Goal: Transaction & Acquisition: Purchase product/service

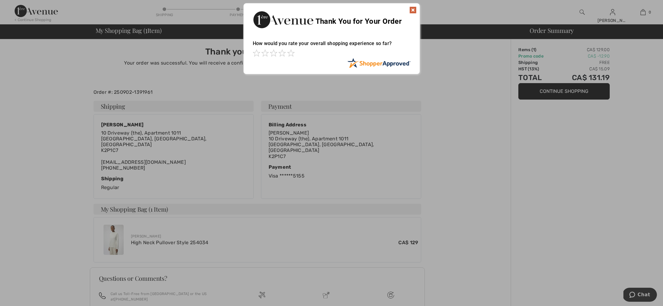
click at [412, 10] on img at bounding box center [412, 9] width 7 height 7
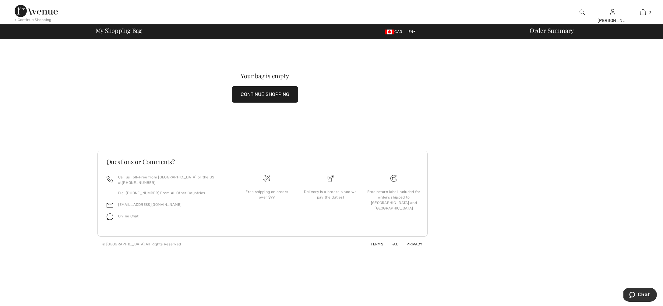
click at [262, 94] on button "CONTINUE SHOPPING" at bounding box center [265, 94] width 66 height 16
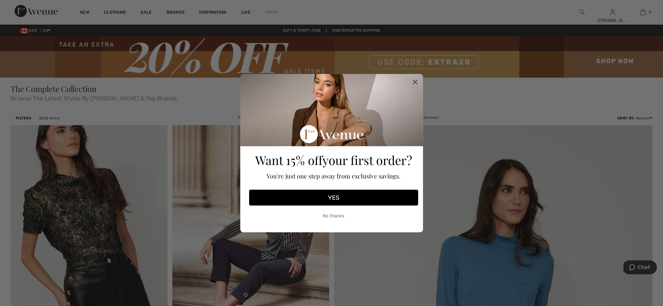
click at [416, 80] on circle "Close dialog" at bounding box center [415, 82] width 10 height 10
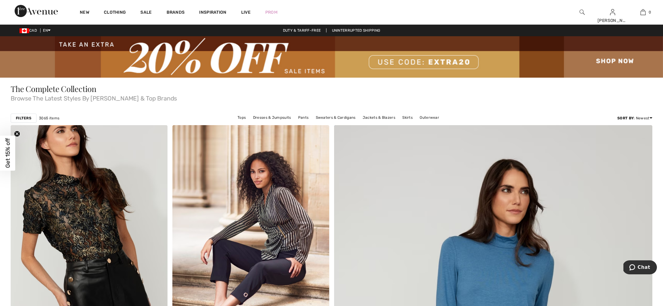
click at [582, 11] on img at bounding box center [581, 12] width 5 height 7
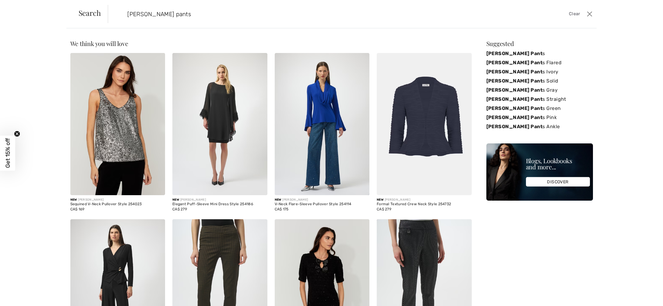
type input "joseph ribkoff pants"
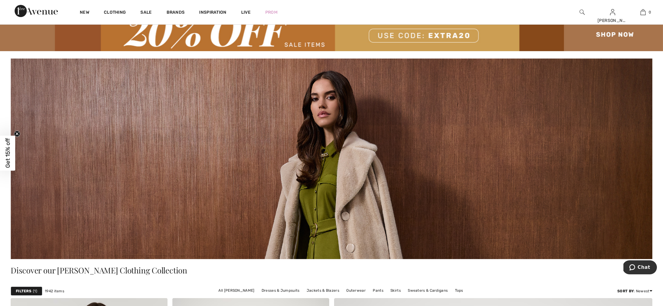
scroll to position [9, 0]
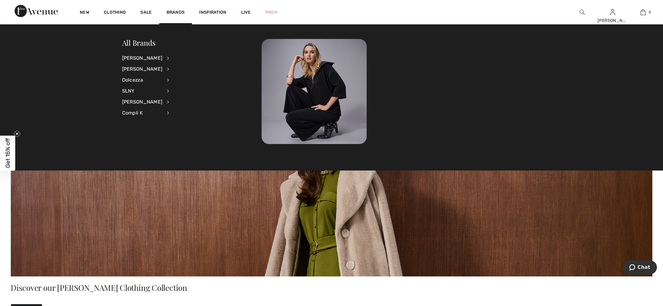
click at [579, 10] on img at bounding box center [581, 12] width 5 height 7
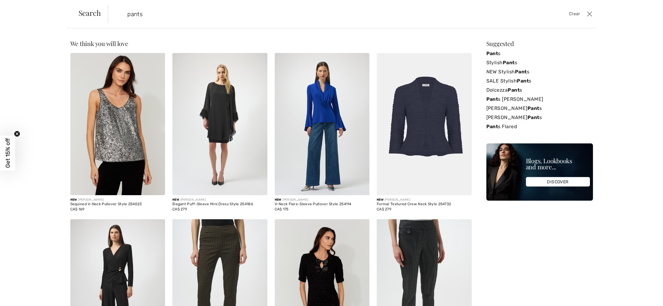
type input "pants"
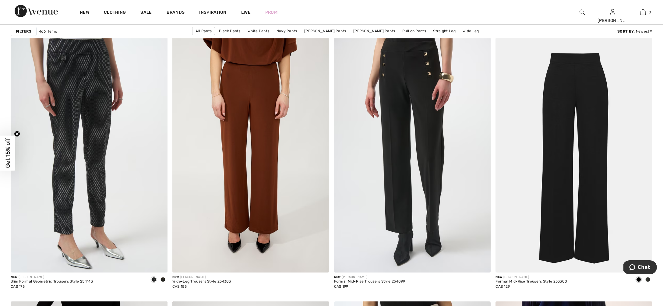
scroll to position [666, 0]
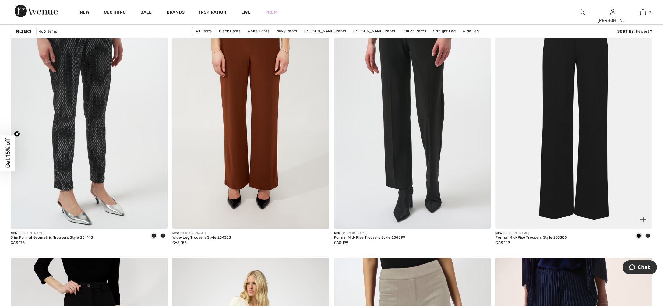
click at [562, 184] on img at bounding box center [573, 111] width 157 height 235
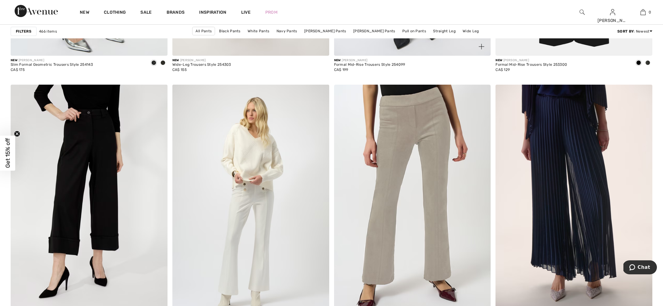
scroll to position [839, 0]
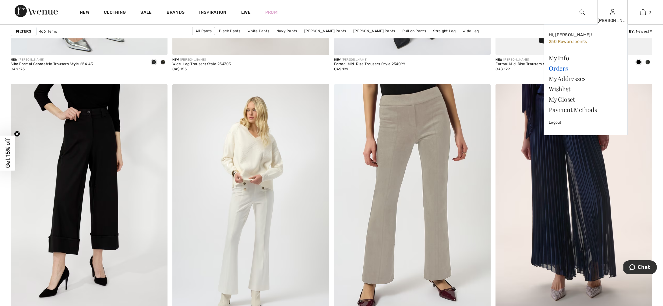
click at [556, 69] on link "Orders" at bounding box center [586, 68] width 74 height 10
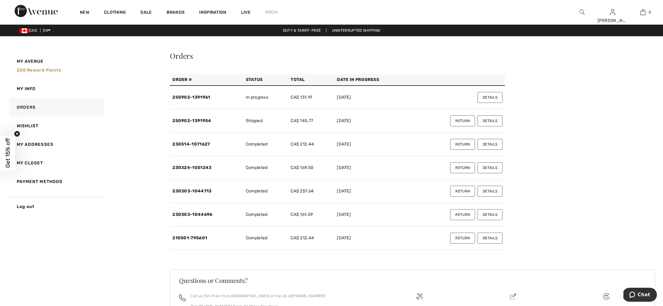
click at [486, 97] on button "Details" at bounding box center [489, 97] width 25 height 11
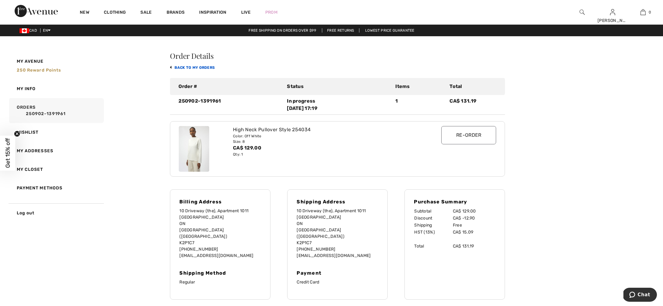
click at [182, 66] on link "back to My Orders" at bounding box center [192, 67] width 45 height 4
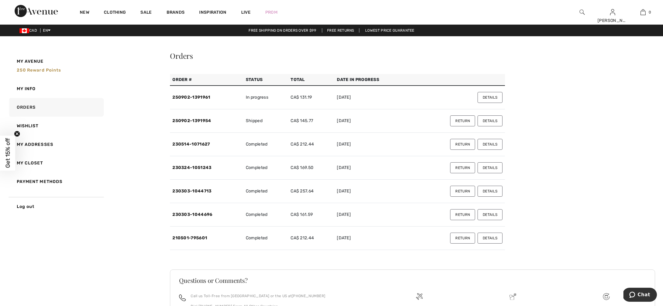
click at [490, 120] on button "Details" at bounding box center [489, 120] width 25 height 11
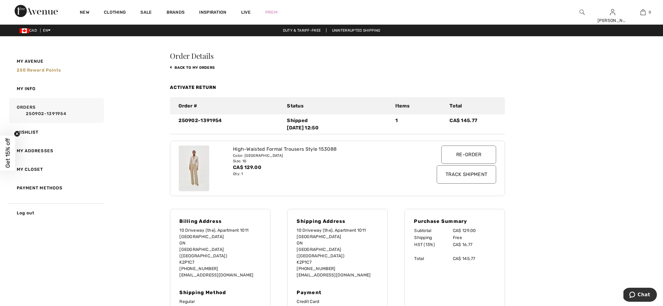
click at [466, 154] on input "Re-order" at bounding box center [468, 155] width 55 height 18
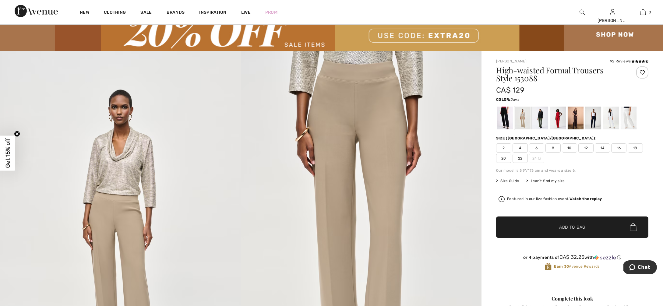
scroll to position [26, 0]
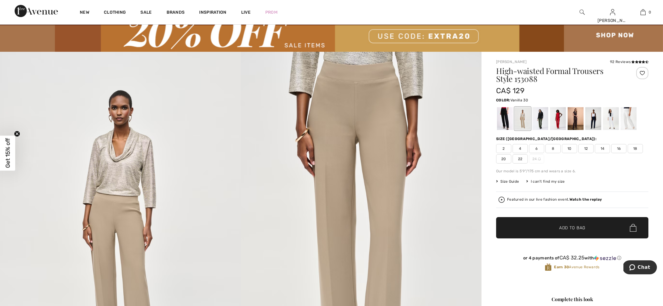
click at [626, 121] on div at bounding box center [629, 118] width 16 height 23
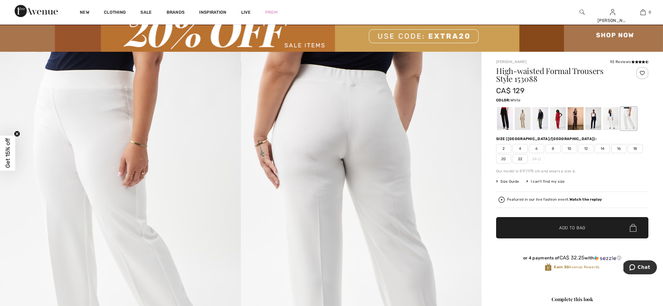
click at [604, 121] on div at bounding box center [611, 118] width 16 height 23
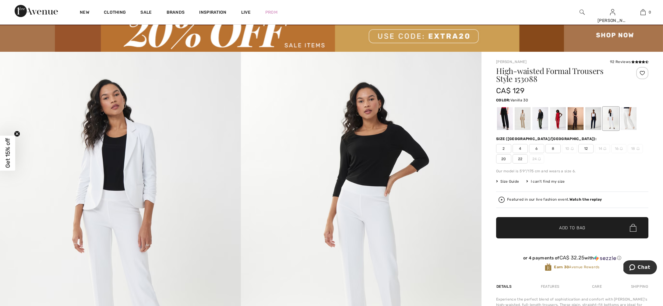
click at [626, 120] on div at bounding box center [629, 118] width 16 height 23
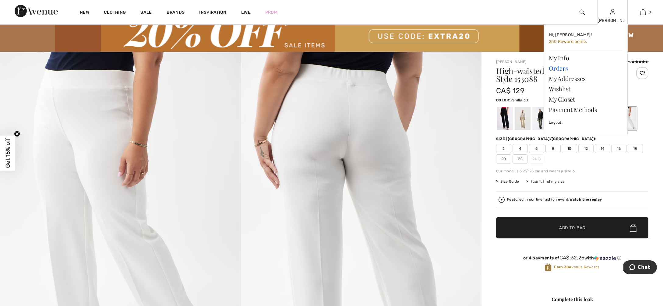
click at [558, 68] on link "Orders" at bounding box center [586, 68] width 74 height 10
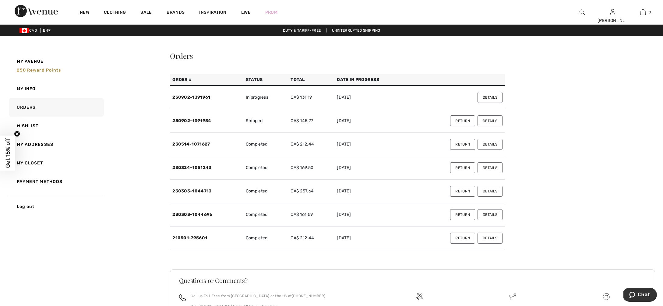
click at [488, 121] on button "Details" at bounding box center [489, 120] width 25 height 11
